Goal: Information Seeking & Learning: Learn about a topic

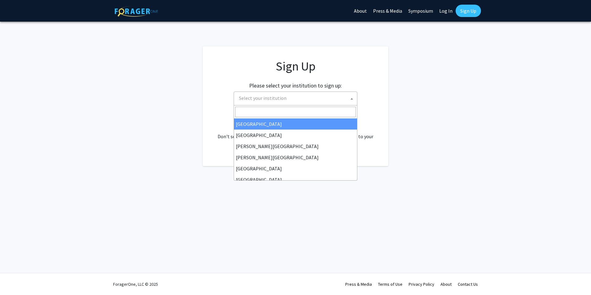
click at [288, 99] on span "Select your institution" at bounding box center [296, 98] width 121 height 13
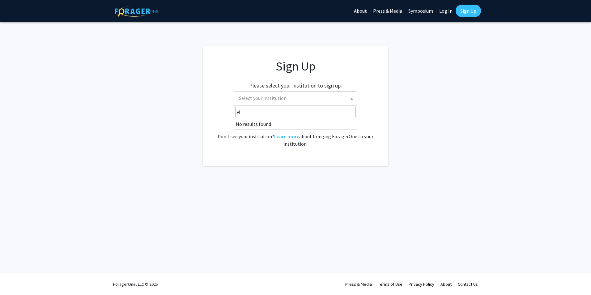
type input "v"
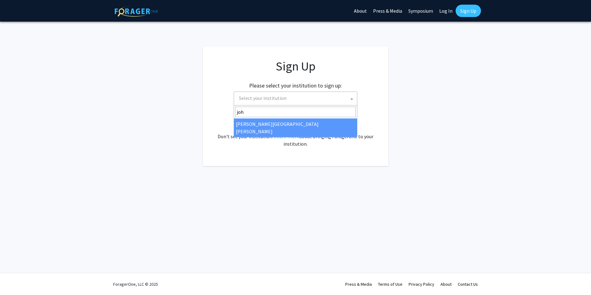
type input "[PERSON_NAME]"
select select "1"
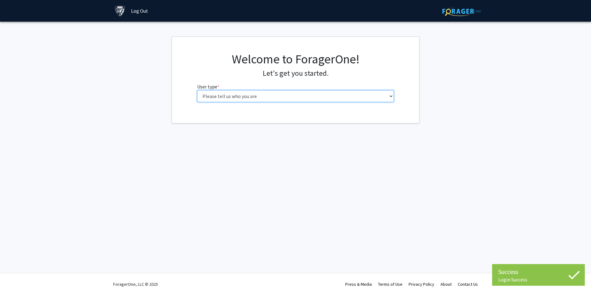
click at [291, 95] on select "Please tell us who you are Undergraduate Student Master's Student Doctoral Cand…" at bounding box center [295, 96] width 197 height 12
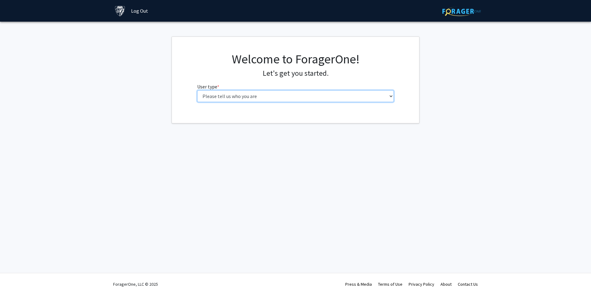
select select "2: masters"
click at [197, 90] on select "Please tell us who you are Undergraduate Student Master's Student Doctoral Cand…" at bounding box center [295, 96] width 197 height 12
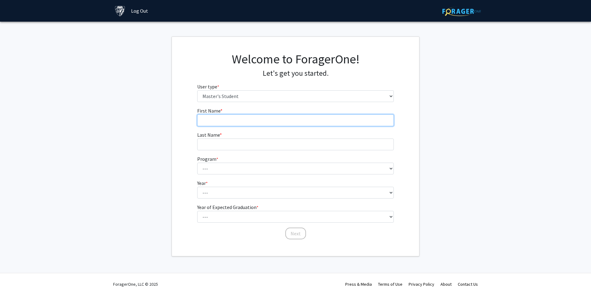
click at [291, 117] on input "First Name * required" at bounding box center [295, 120] width 197 height 12
type input "Darby"
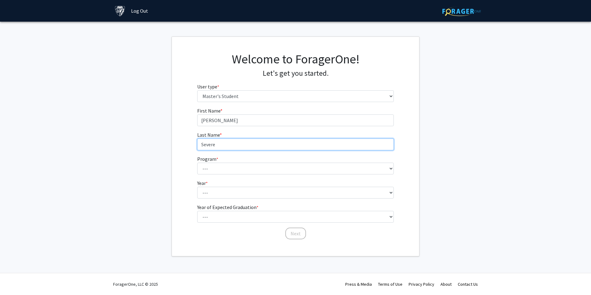
type input "Severe"
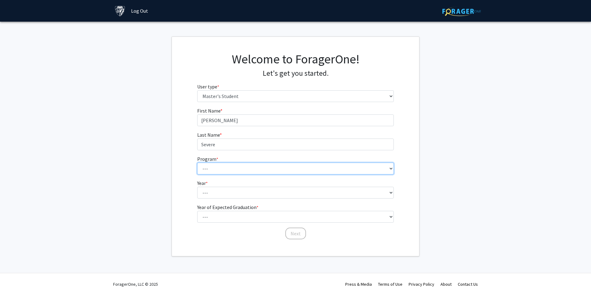
click at [259, 173] on select "--- Anatomy Education Applied and Computational Mathematics Applied Biomedical …" at bounding box center [295, 169] width 197 height 12
select select "8: 7"
click at [197, 163] on select "--- Anatomy Education Applied and Computational Mathematics Applied Biomedical …" at bounding box center [295, 169] width 197 height 12
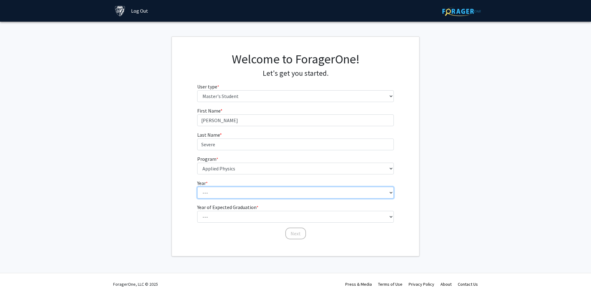
click at [240, 191] on select "--- First Year Second Year" at bounding box center [295, 193] width 197 height 12
select select "1: first_year"
click at [197, 187] on select "--- First Year Second Year" at bounding box center [295, 193] width 197 height 12
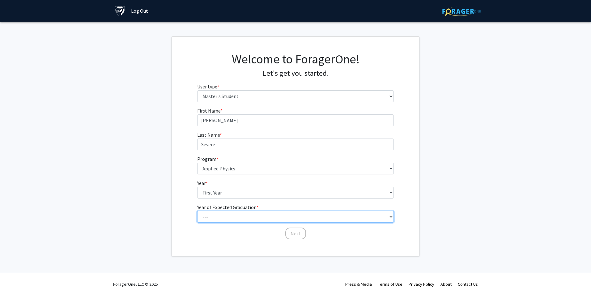
click at [223, 213] on select "--- 2025 2026 2027 2028 2029 2030 2031 2032 2033 2034" at bounding box center [295, 217] width 197 height 12
select select "6: 2030"
click at [197, 211] on select "--- 2025 2026 2027 2028 2029 2030 2031 2032 2033 2034" at bounding box center [295, 217] width 197 height 12
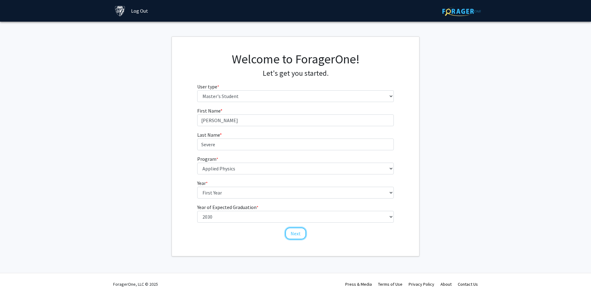
click at [296, 236] on button "Next" at bounding box center [295, 233] width 21 height 12
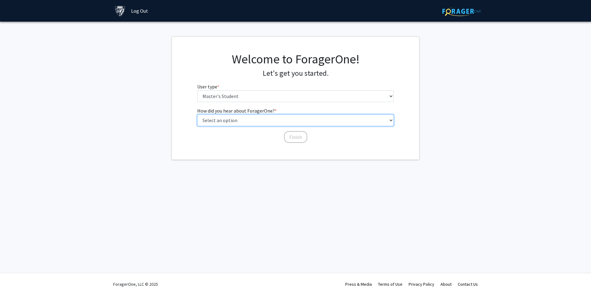
click at [249, 122] on select "Select an option Peer/student recommendation Faculty/staff recommendation Unive…" at bounding box center [295, 120] width 197 height 12
select select "3: university_website"
click at [197, 114] on select "Select an option Peer/student recommendation Faculty/staff recommendation Unive…" at bounding box center [295, 120] width 197 height 12
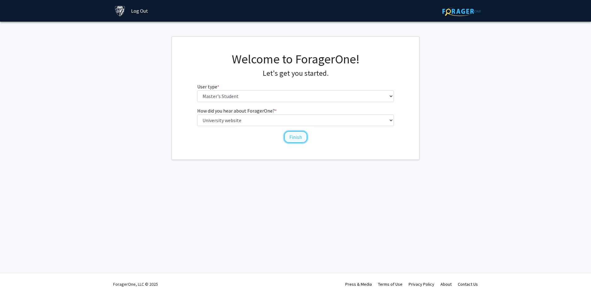
click at [289, 141] on button "Finish" at bounding box center [295, 137] width 23 height 12
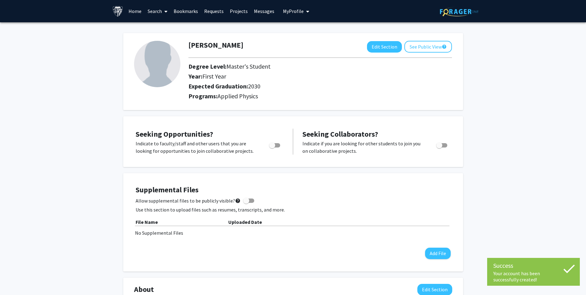
click at [277, 146] on span "Toggle" at bounding box center [274, 145] width 11 height 4
click at [272, 147] on input "Are you actively seeking opportunities?" at bounding box center [272, 147] width 0 height 0
checkbox input "true"
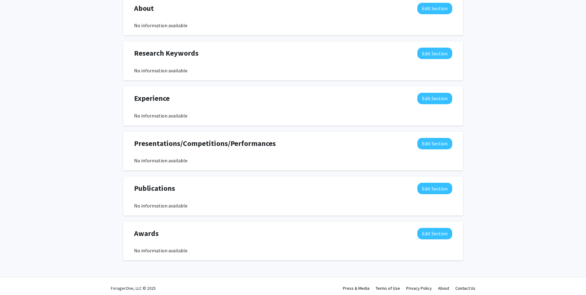
scroll to position [285, 0]
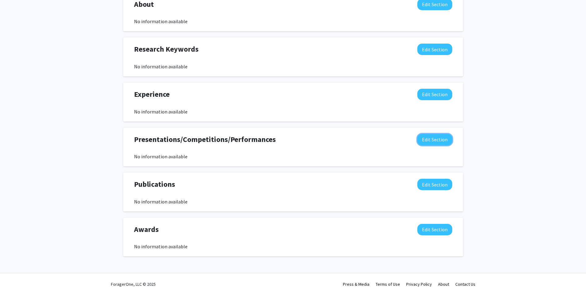
click at [425, 140] on button "Edit Section" at bounding box center [435, 139] width 35 height 11
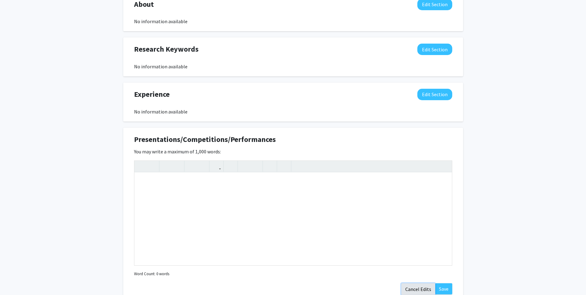
click at [421, 287] on button "Cancel Edits" at bounding box center [418, 289] width 34 height 12
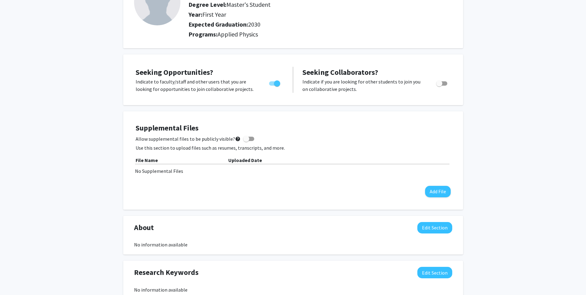
scroll to position [0, 0]
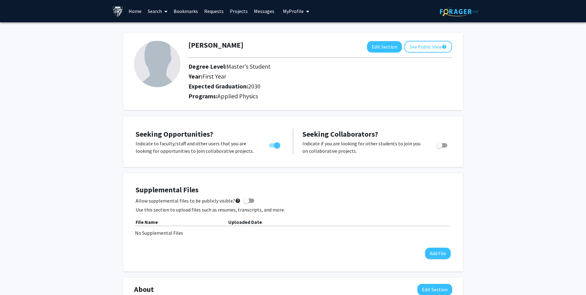
click at [154, 6] on link "Search" at bounding box center [158, 11] width 26 height 22
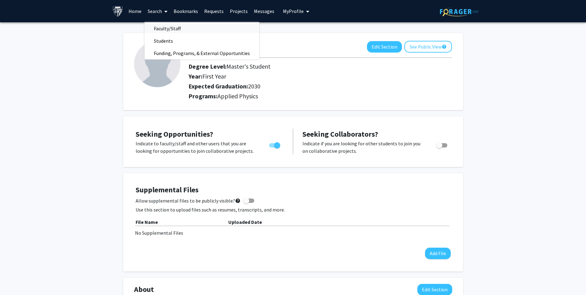
click at [159, 29] on span "Faculty/Staff" at bounding box center [167, 28] width 45 height 12
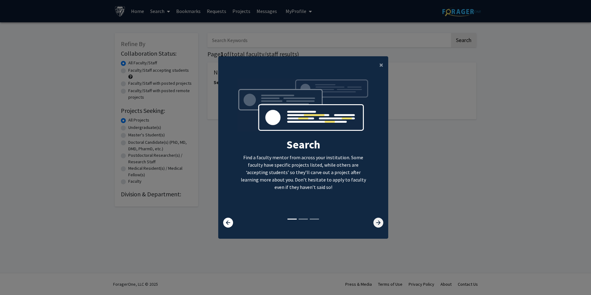
click at [375, 221] on icon at bounding box center [378, 223] width 10 height 10
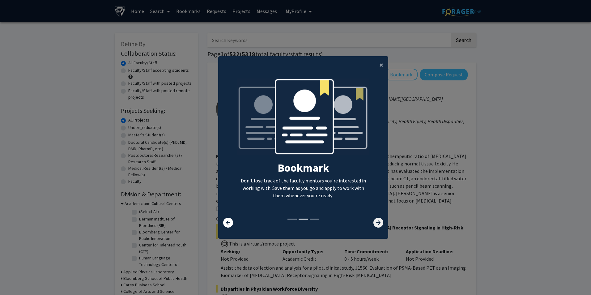
click at [375, 221] on icon at bounding box center [378, 223] width 10 height 10
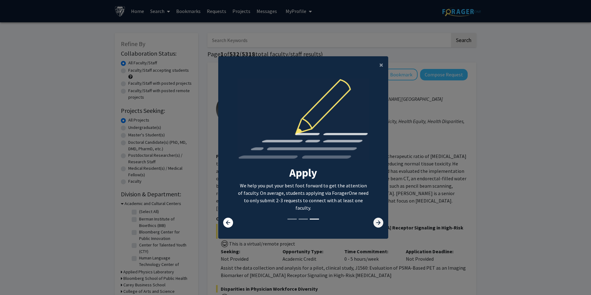
click at [375, 221] on icon at bounding box center [378, 223] width 10 height 10
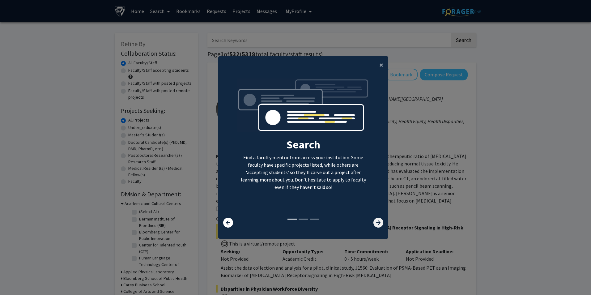
click at [375, 221] on icon at bounding box center [378, 223] width 10 height 10
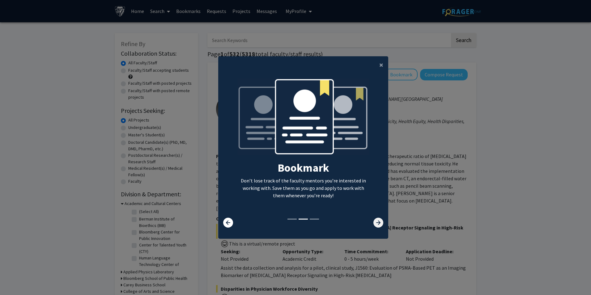
click at [375, 221] on icon at bounding box center [378, 223] width 10 height 10
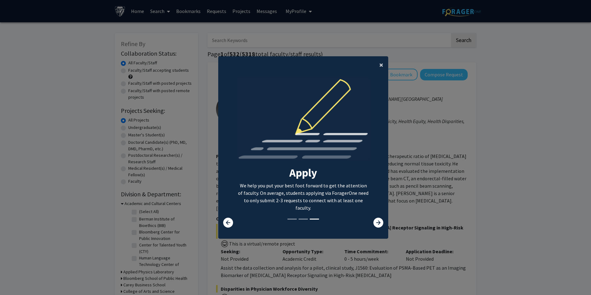
click at [376, 65] on button "×" at bounding box center [381, 64] width 14 height 17
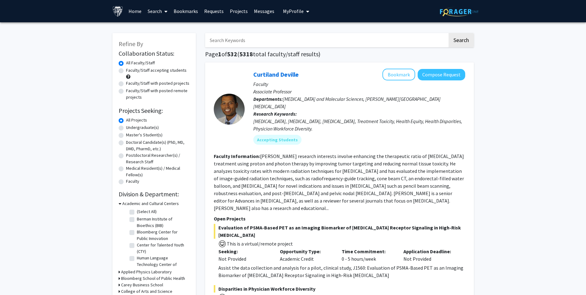
click at [134, 137] on label "Master's Student(s)" at bounding box center [144, 135] width 36 height 6
click at [130, 136] on input "Master's Student(s)" at bounding box center [128, 134] width 4 height 4
radio input "true"
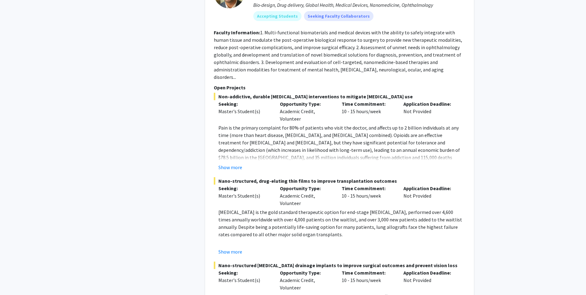
scroll to position [2816, 0]
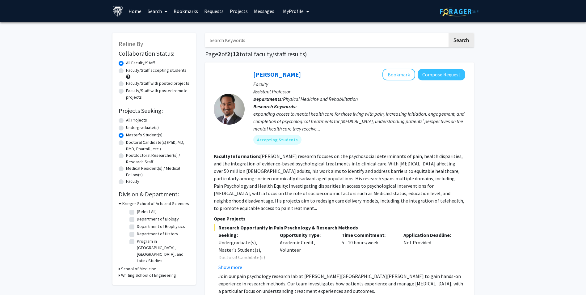
click at [133, 146] on label "Doctoral Candidate(s) (PhD, MD, DMD, PharmD, etc.)" at bounding box center [158, 145] width 64 height 13
click at [130, 143] on input "Doctoral Candidate(s) (PhD, MD, DMD, PharmD, etc.)" at bounding box center [128, 141] width 4 height 4
radio input "true"
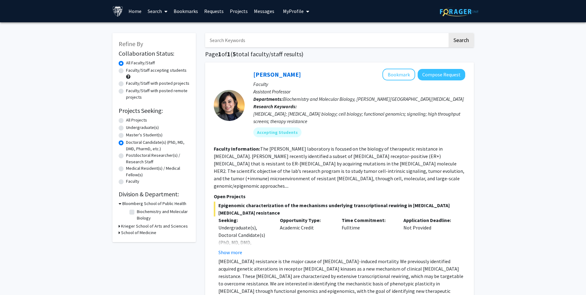
click at [126, 119] on label "All Projects" at bounding box center [136, 120] width 21 height 6
click at [126, 119] on input "All Projects" at bounding box center [128, 119] width 4 height 4
radio input "true"
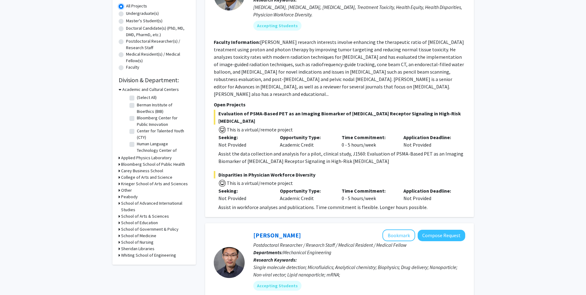
scroll to position [124, 0]
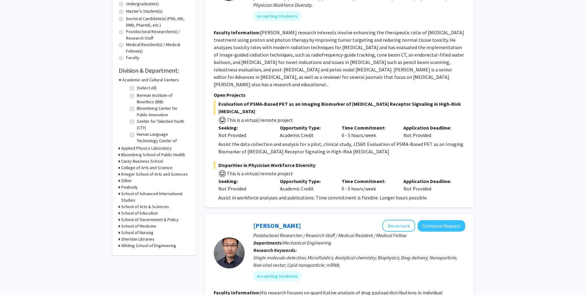
click at [120, 80] on icon at bounding box center [120, 80] width 3 height 6
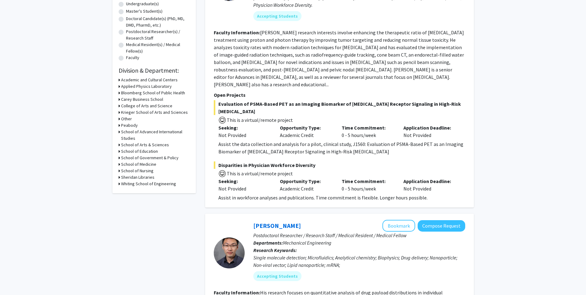
click at [118, 86] on div "Refine By Collaboration Status: Collaboration Status All Faculty/Staff Collabor…" at bounding box center [153, 51] width 83 height 284
click at [120, 87] on icon at bounding box center [120, 86] width 2 height 6
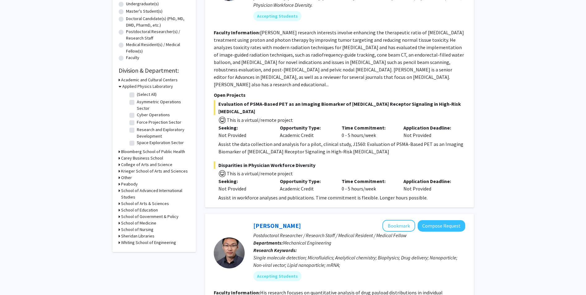
click at [137, 143] on label "Space Exploration Sector" at bounding box center [160, 142] width 47 height 6
click at [137, 143] on input "Space Exploration Sector" at bounding box center [139, 141] width 4 height 4
checkbox input "true"
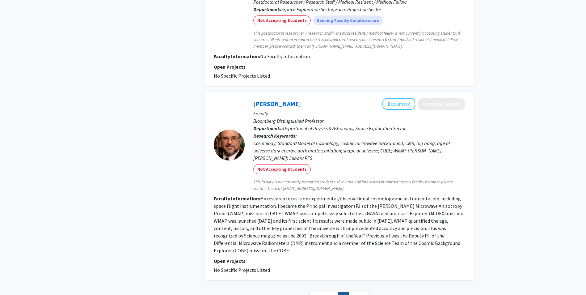
scroll to position [169, 0]
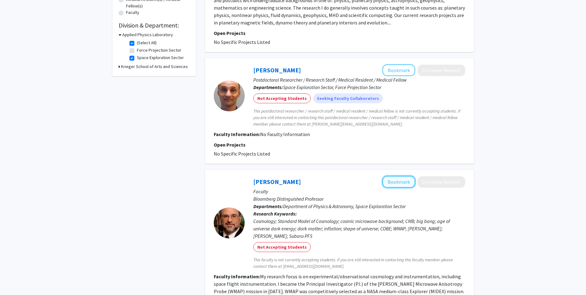
click at [400, 177] on button "Bookmark" at bounding box center [399, 182] width 33 height 12
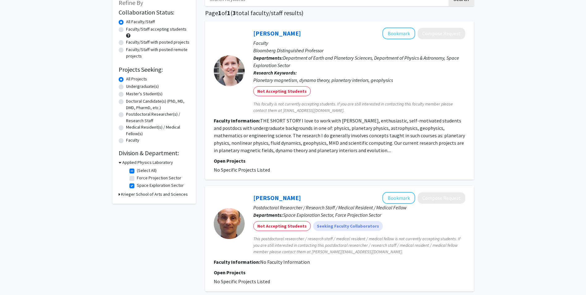
scroll to position [0, 0]
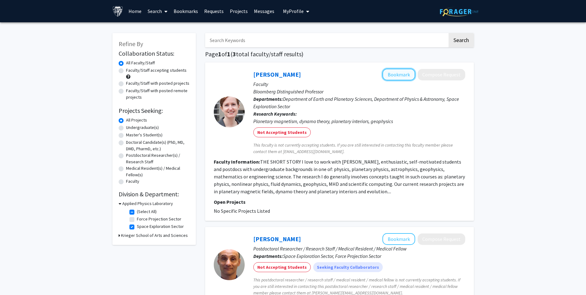
click at [390, 78] on button "Bookmark" at bounding box center [399, 75] width 33 height 12
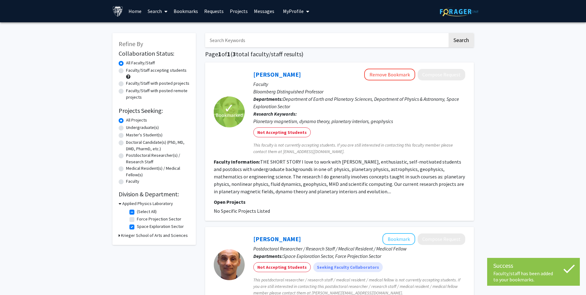
click at [137, 227] on label "Space Exploration Sector" at bounding box center [160, 226] width 47 height 6
click at [137, 227] on input "Space Exploration Sector" at bounding box center [139, 225] width 4 height 4
checkbox input "false"
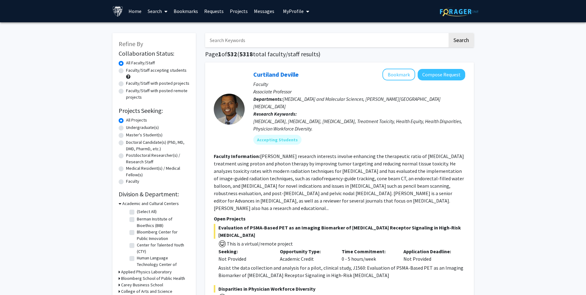
click at [121, 235] on div "Academic and Cultural Centers (Select All) (Select All) Berman Institute of Bio…" at bounding box center [154, 234] width 71 height 68
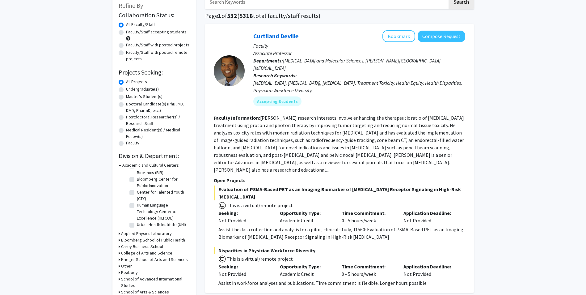
scroll to position [93, 0]
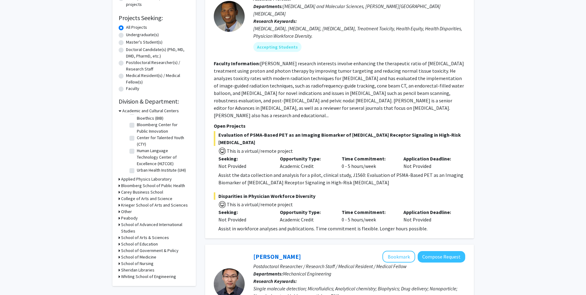
click at [118, 278] on div "Refine By Collaboration Status: Collaboration Status All Faculty/Staff Collabor…" at bounding box center [153, 113] width 83 height 346
click at [119, 205] on icon at bounding box center [120, 205] width 2 height 6
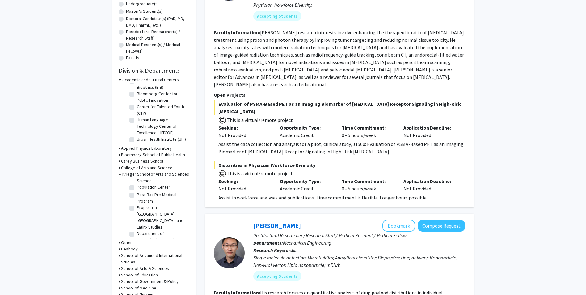
scroll to position [496, 0]
click at [137, 182] on label "Department of Physics & Astronomy" at bounding box center [162, 175] width 51 height 13
click at [137, 173] on input "Department of Physics & Astronomy" at bounding box center [139, 171] width 4 height 4
checkbox input "true"
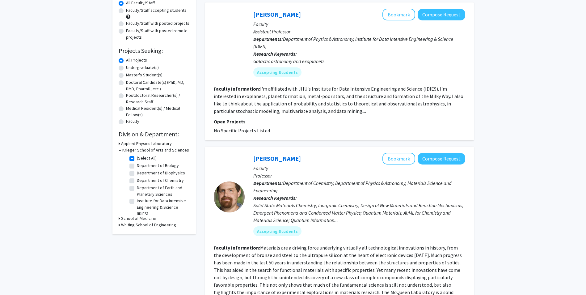
scroll to position [31, 0]
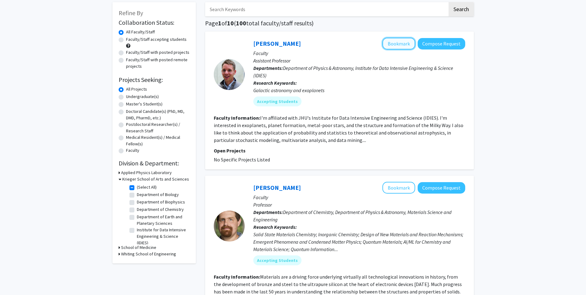
click at [392, 46] on button "Bookmark" at bounding box center [399, 44] width 33 height 12
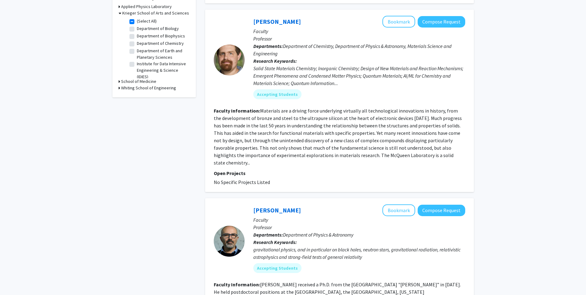
scroll to position [185, 0]
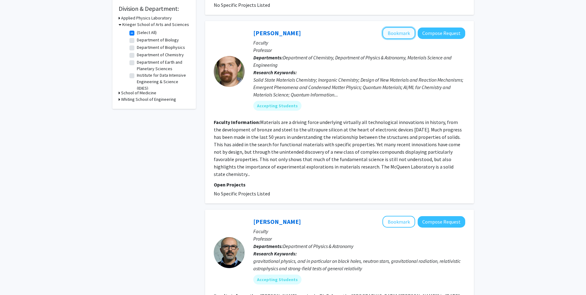
click at [399, 30] on button "Bookmark" at bounding box center [399, 33] width 33 height 12
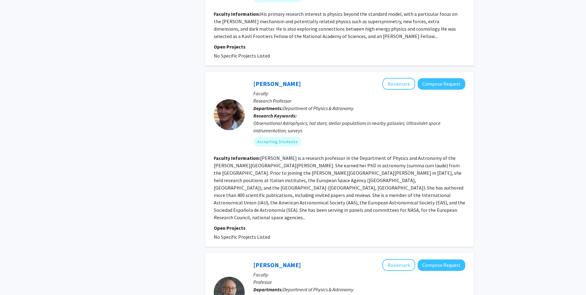
scroll to position [803, 0]
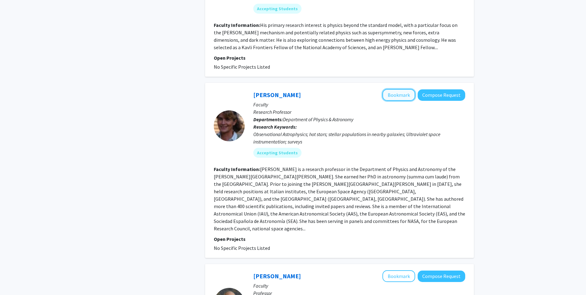
click at [391, 89] on button "Bookmark" at bounding box center [399, 95] width 33 height 12
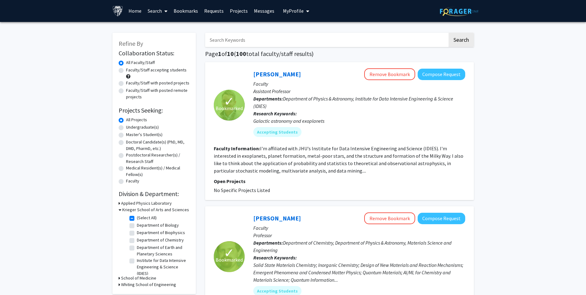
scroll to position [0, 0]
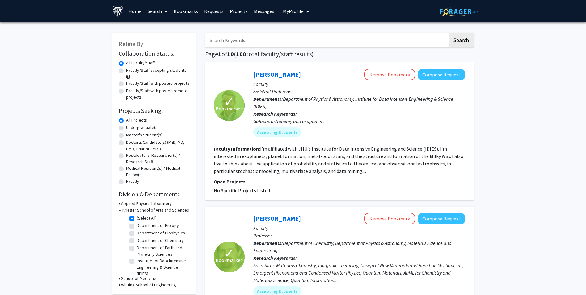
click at [135, 135] on label "Master's Student(s)" at bounding box center [144, 135] width 36 height 6
click at [130, 135] on input "Master's Student(s)" at bounding box center [128, 134] width 4 height 4
radio input "true"
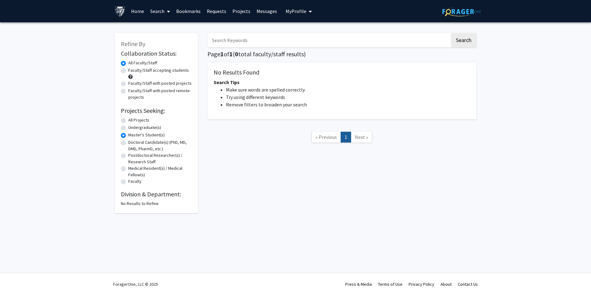
click at [131, 119] on label "All Projects" at bounding box center [138, 120] width 21 height 6
click at [131, 119] on input "All Projects" at bounding box center [130, 119] width 4 height 4
radio input "true"
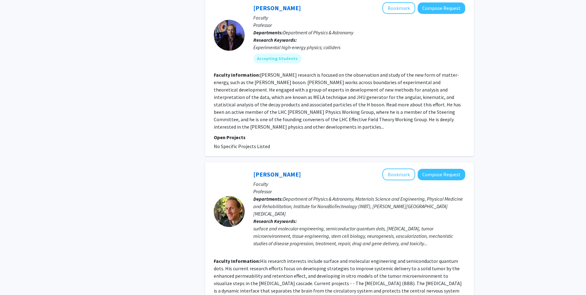
scroll to position [1391, 0]
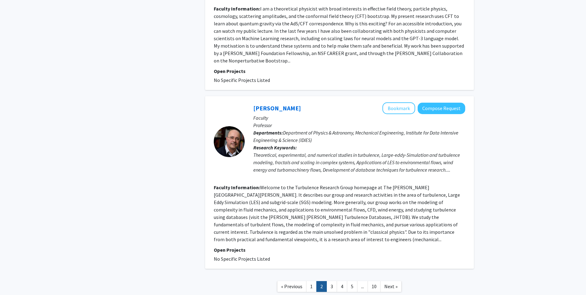
scroll to position [1275, 0]
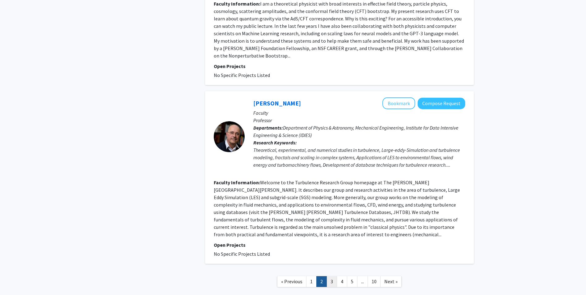
click at [335, 276] on link "3" at bounding box center [332, 281] width 11 height 11
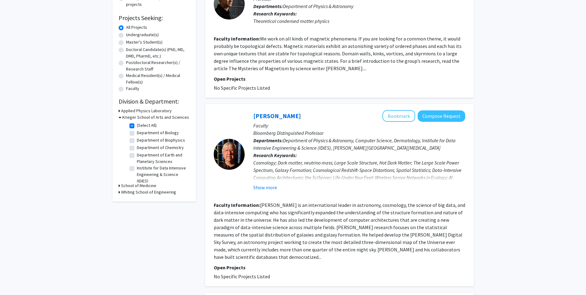
scroll to position [124, 0]
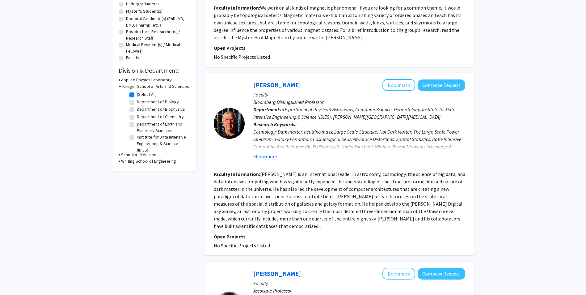
click at [273, 155] on button "Show more" at bounding box center [265, 156] width 24 height 7
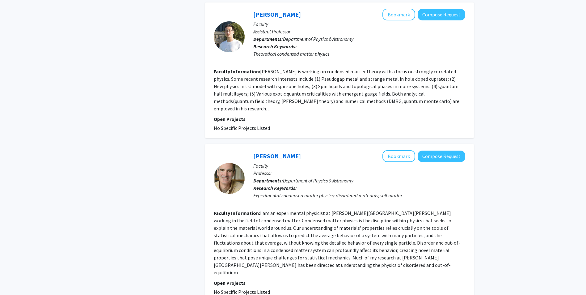
scroll to position [1351, 0]
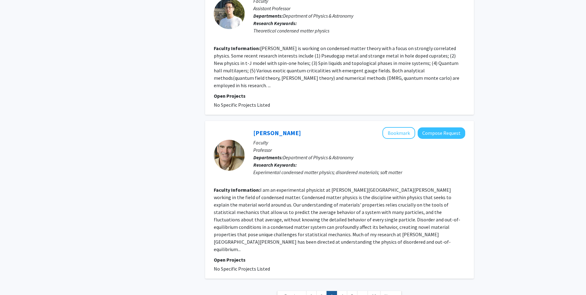
click at [386, 291] on link "Next »" at bounding box center [390, 296] width 21 height 11
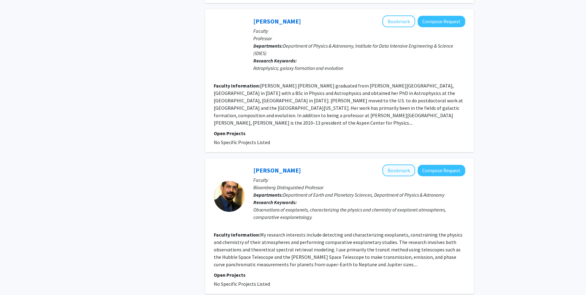
scroll to position [1238, 0]
drag, startPoint x: 401, startPoint y: 104, endPoint x: 399, endPoint y: 88, distance: 15.6
click at [401, 164] on button "Bookmark" at bounding box center [399, 170] width 33 height 12
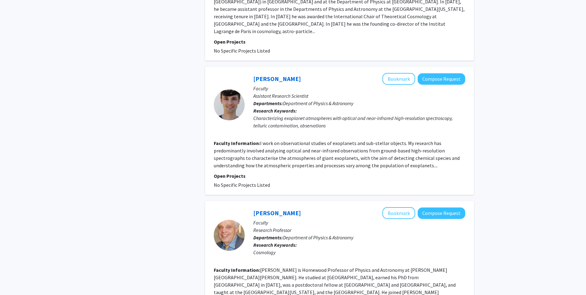
scroll to position [309, 0]
click at [389, 74] on button "Bookmark" at bounding box center [399, 78] width 33 height 12
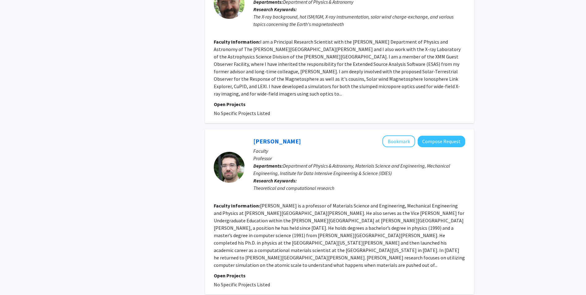
scroll to position [1267, 0]
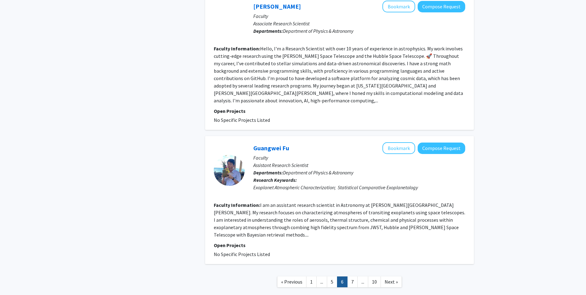
scroll to position [1104, 0]
click at [393, 142] on button "Bookmark" at bounding box center [399, 148] width 33 height 12
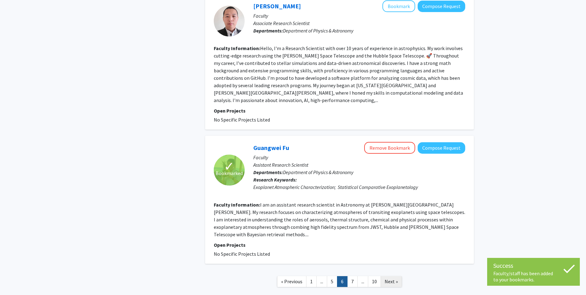
click at [390, 278] on span "Next »" at bounding box center [391, 281] width 13 height 6
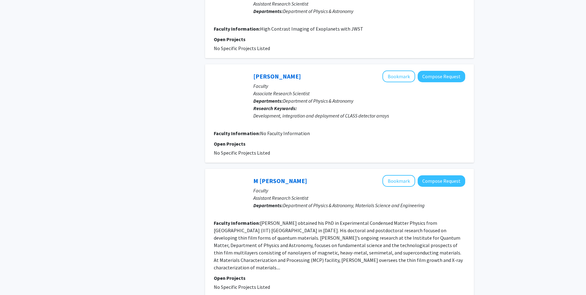
scroll to position [896, 0]
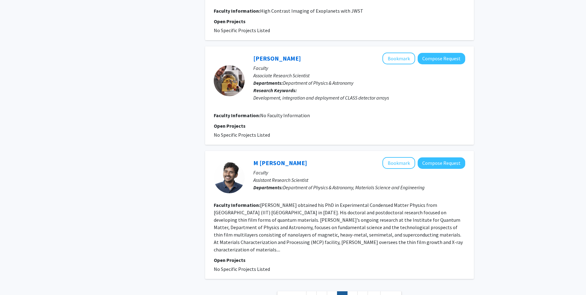
click at [398, 291] on link "Next »" at bounding box center [390, 296] width 21 height 11
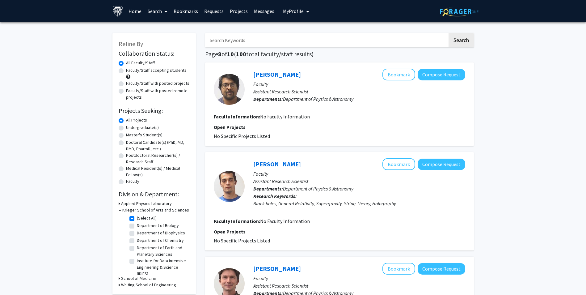
click at [270, 43] on input "Search Keywords" at bounding box center [326, 40] width 243 height 14
type input "exoplanet"
click at [449, 33] on button "Search" at bounding box center [461, 40] width 25 height 14
checkbox input "false"
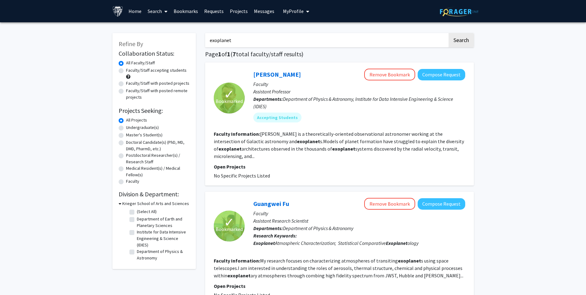
click at [122, 205] on h3 "Krieger School of Arts and Sciences" at bounding box center [155, 203] width 67 height 6
click at [122, 205] on h3 "Krieger School of Arts and Sciences" at bounding box center [154, 203] width 67 height 6
click at [427, 41] on input "exoplanet" at bounding box center [326, 40] width 243 height 14
click at [426, 41] on input "exoplanet" at bounding box center [326, 40] width 243 height 14
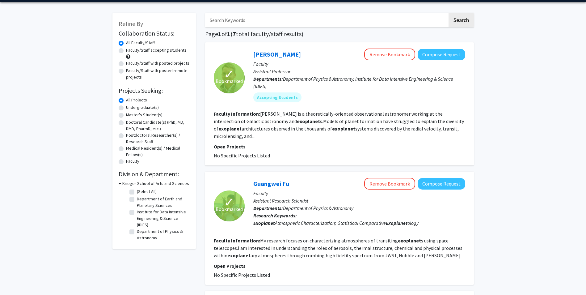
scroll to position [62, 0]
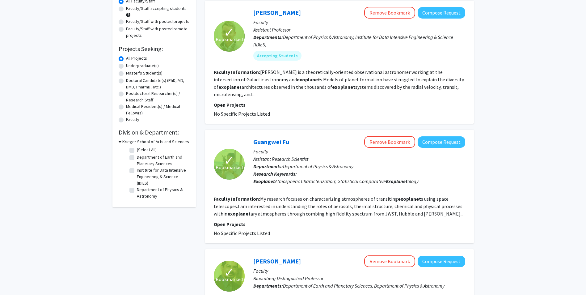
click at [122, 140] on div "Krieger School of Arts and Sciences" at bounding box center [154, 141] width 71 height 6
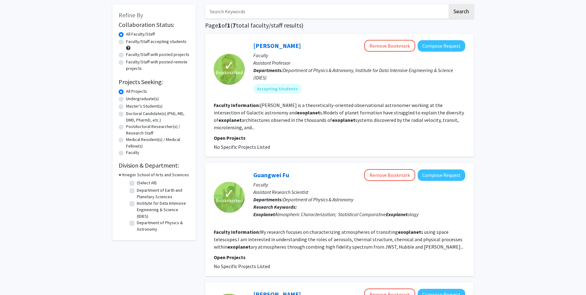
scroll to position [0, 0]
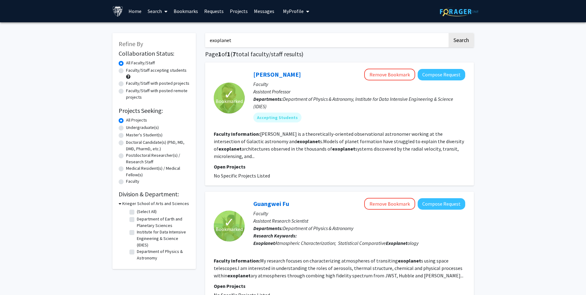
click at [263, 40] on input "exoplanet" at bounding box center [326, 40] width 243 height 14
click at [155, 15] on link "Search" at bounding box center [158, 11] width 26 height 22
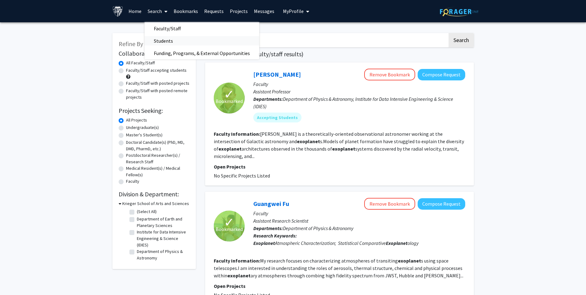
click at [163, 36] on span "Students" at bounding box center [164, 41] width 38 height 12
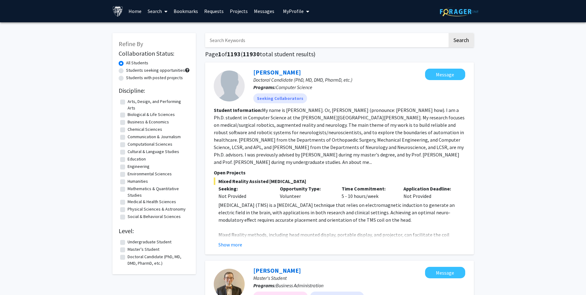
click at [269, 37] on input "Search Keywords" at bounding box center [326, 40] width 243 height 14
click at [449, 33] on button "Search" at bounding box center [461, 40] width 25 height 14
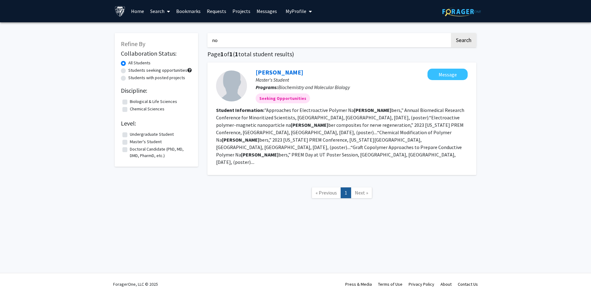
type input "n"
click at [142, 11] on link "Home" at bounding box center [137, 11] width 19 height 22
